Goal: Task Accomplishment & Management: Use online tool/utility

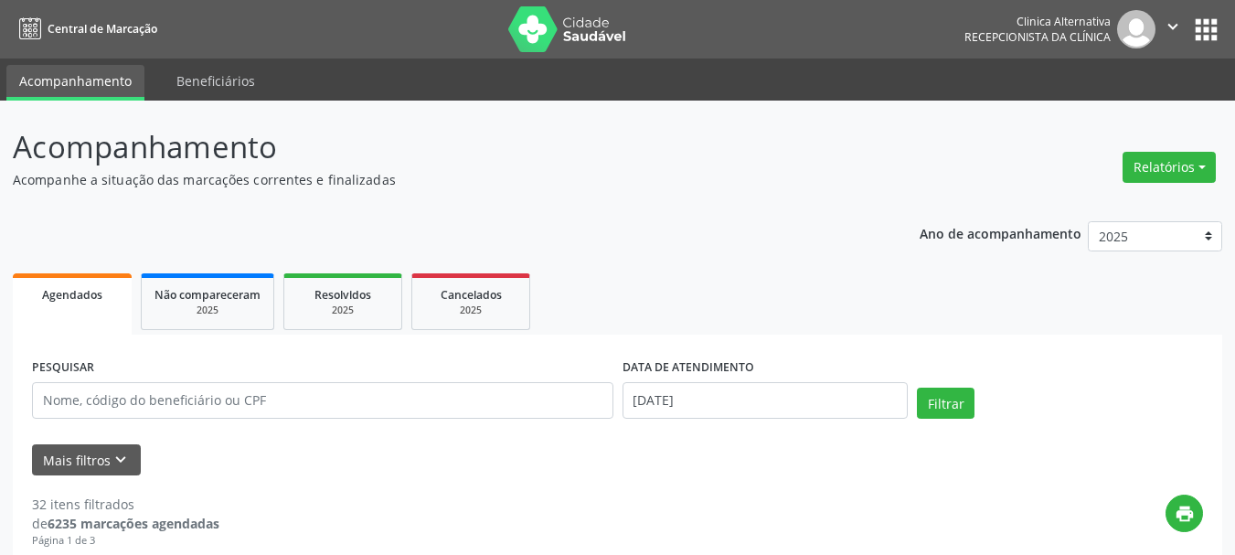
click at [1170, 166] on button "Relatórios" at bounding box center [1169, 167] width 93 height 31
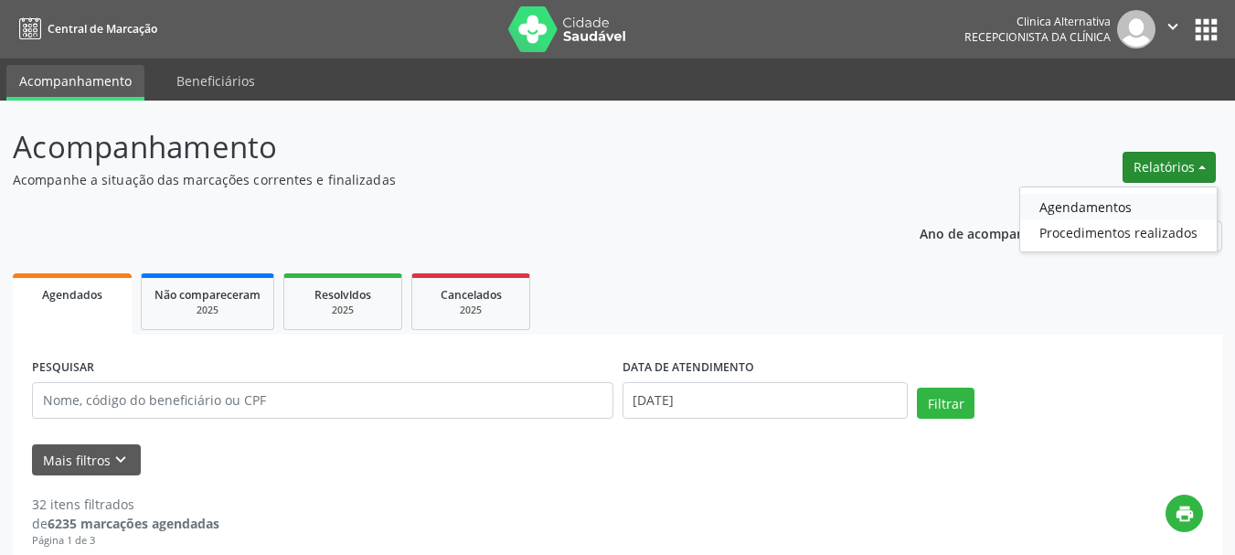
click at [1108, 209] on link "Agendamentos" at bounding box center [1119, 207] width 197 height 26
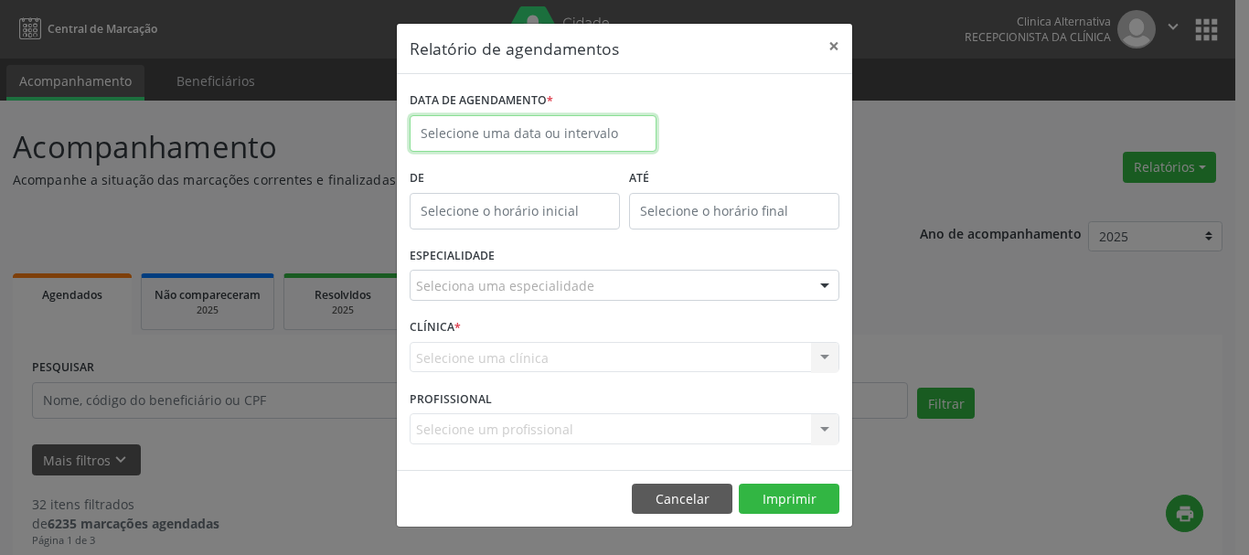
click at [567, 134] on input "text" at bounding box center [533, 133] width 247 height 37
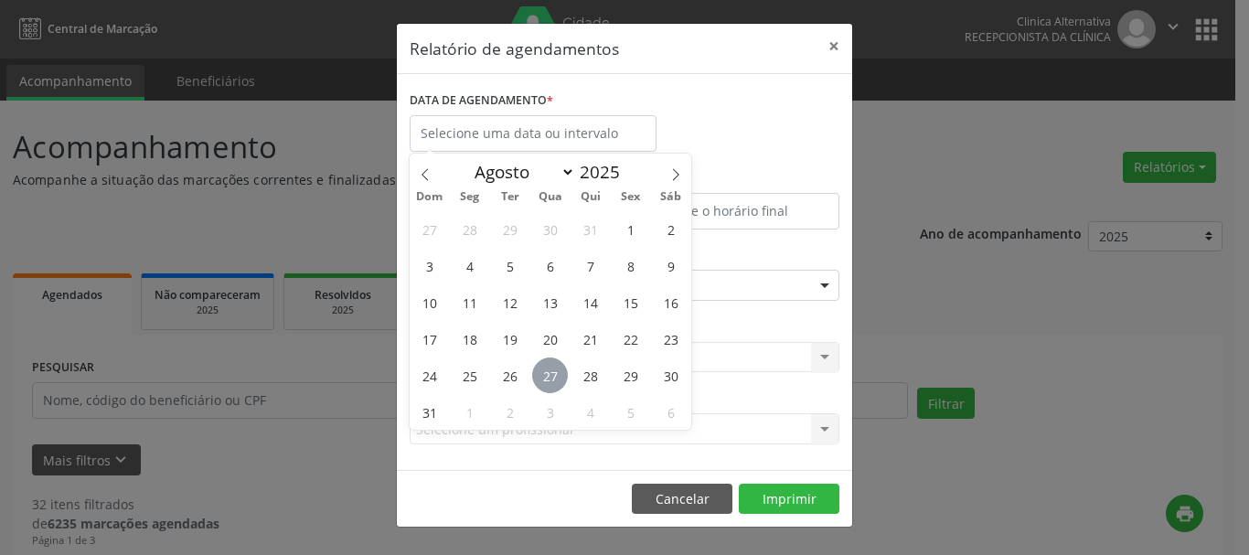
click at [553, 377] on span "27" at bounding box center [550, 376] width 36 height 36
type input "[DATE]"
click at [553, 377] on span "27" at bounding box center [550, 376] width 36 height 36
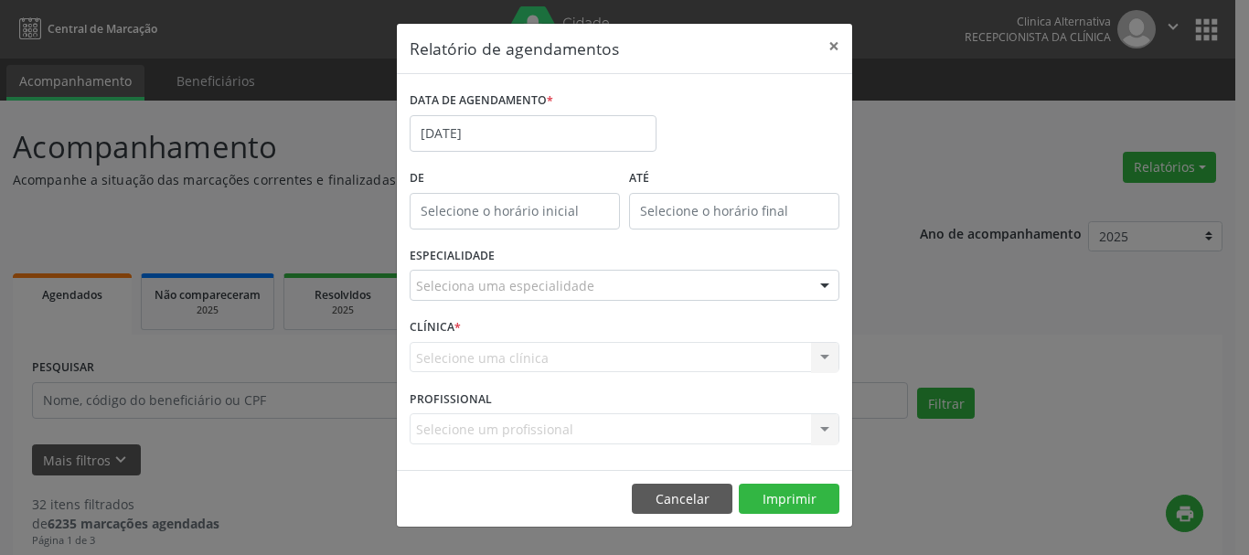
click at [624, 289] on div "Seleciona uma especialidade" at bounding box center [625, 285] width 430 height 31
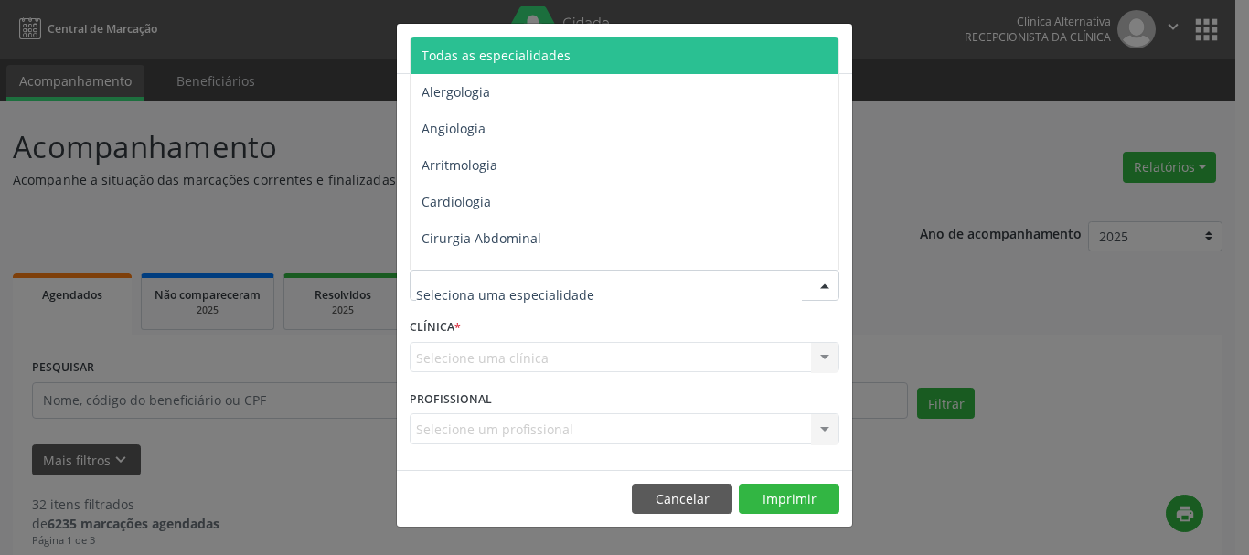
click at [537, 53] on span "Todas as especialidades" at bounding box center [496, 55] width 149 height 17
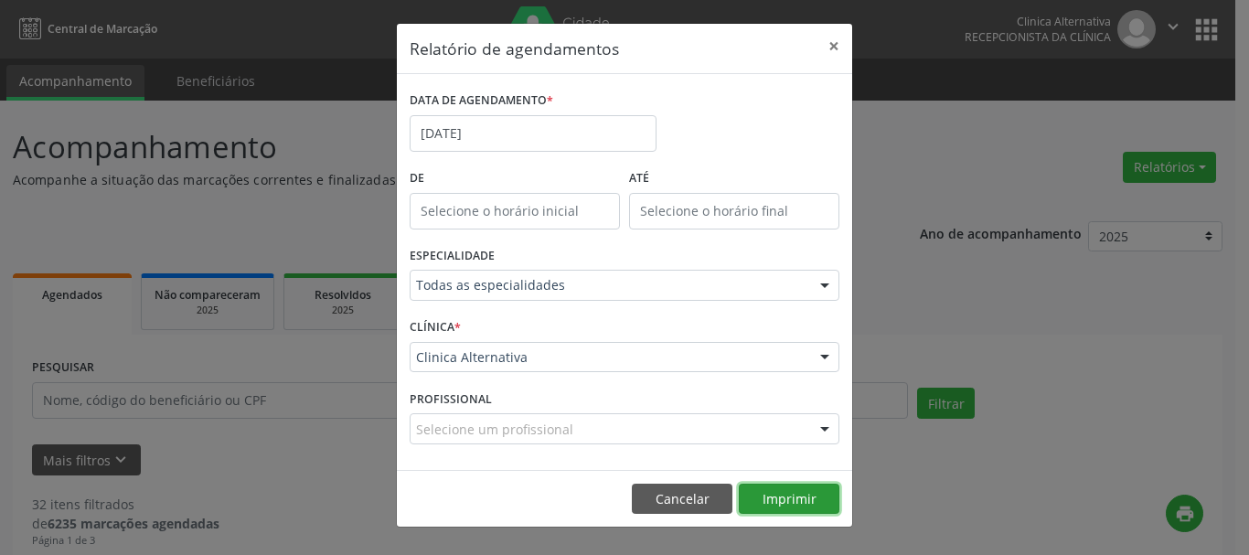
click at [772, 497] on button "Imprimir" at bounding box center [789, 499] width 101 height 31
